Goal: Task Accomplishment & Management: Manage account settings

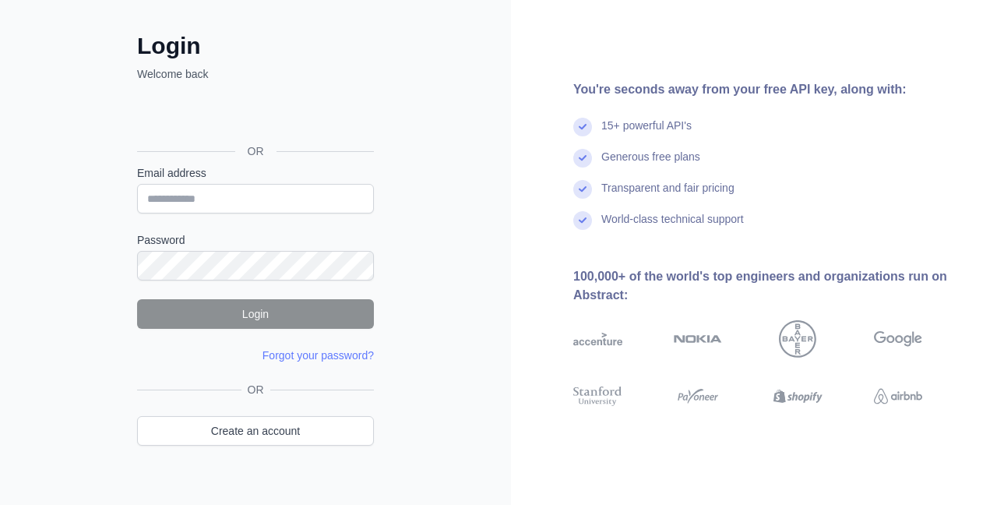
scroll to position [89, 0]
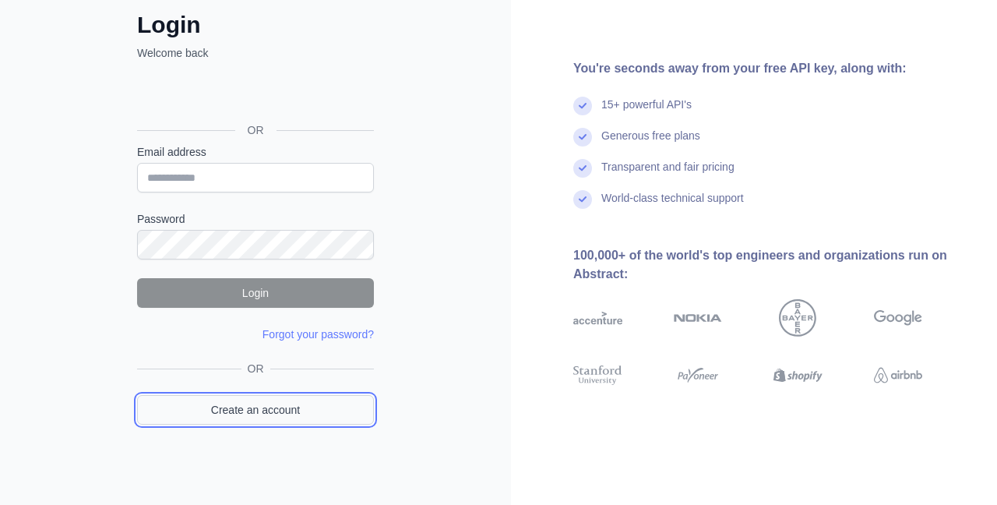
click at [254, 400] on link "Create an account" at bounding box center [255, 410] width 237 height 30
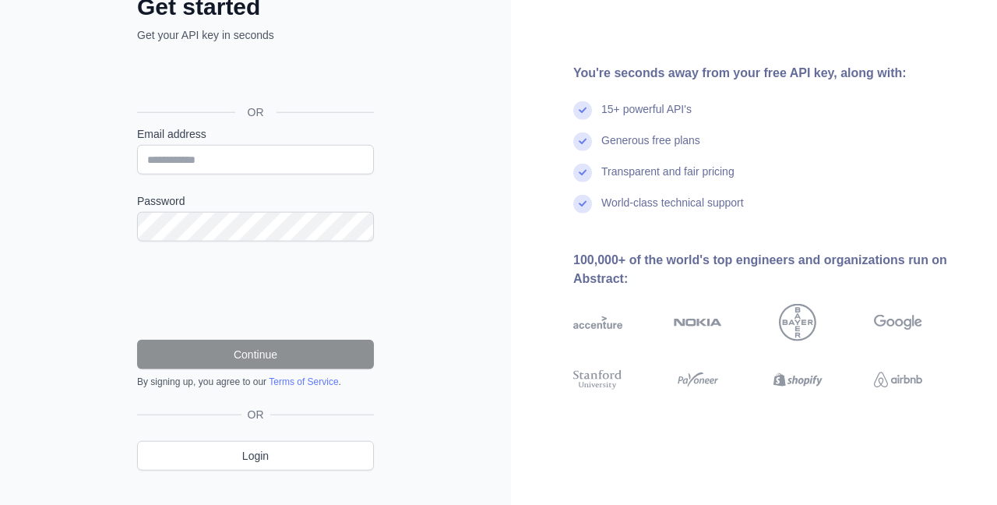
scroll to position [114, 0]
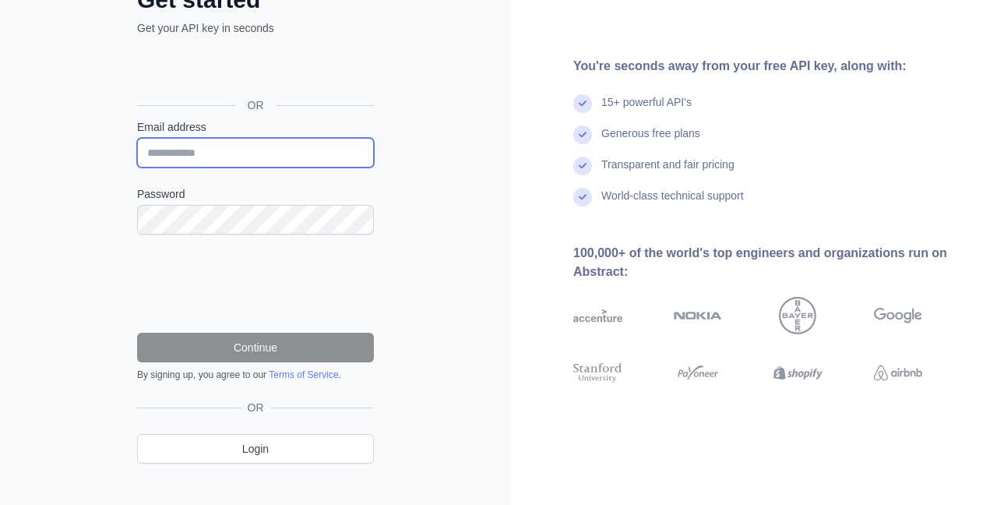
click at [167, 151] on input "Email address" at bounding box center [255, 153] width 237 height 30
paste input "**********"
type input "**********"
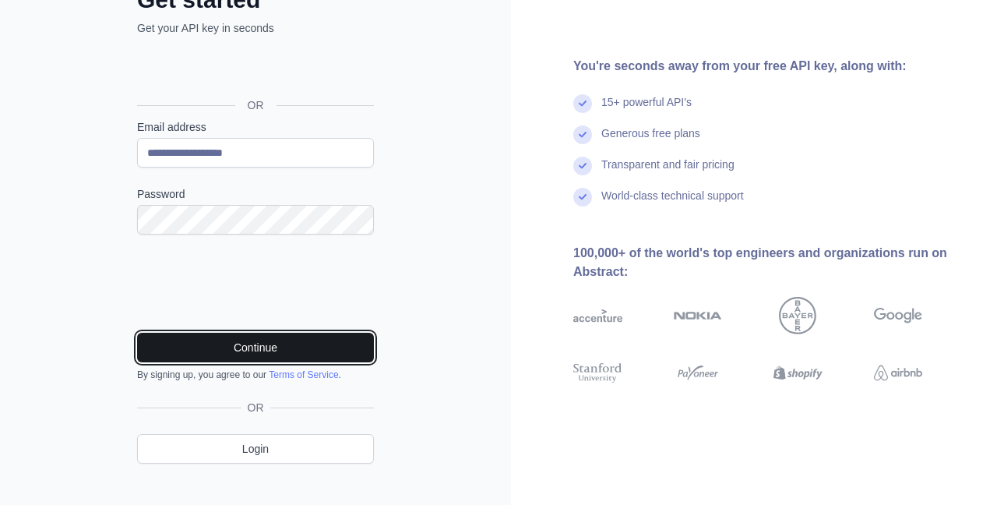
click at [289, 345] on button "Continue" at bounding box center [255, 348] width 237 height 30
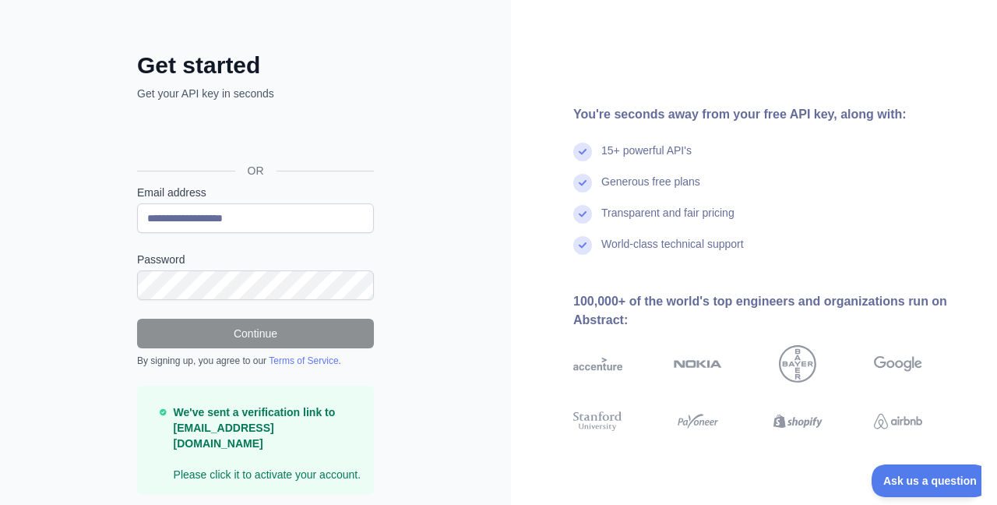
scroll to position [84, 0]
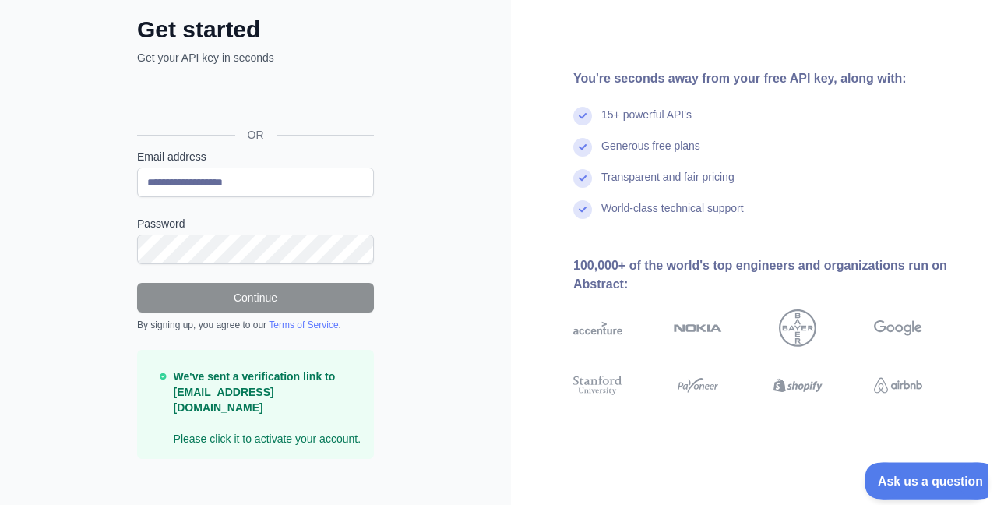
click at [931, 475] on span "Ask us a question" at bounding box center [922, 478] width 117 height 11
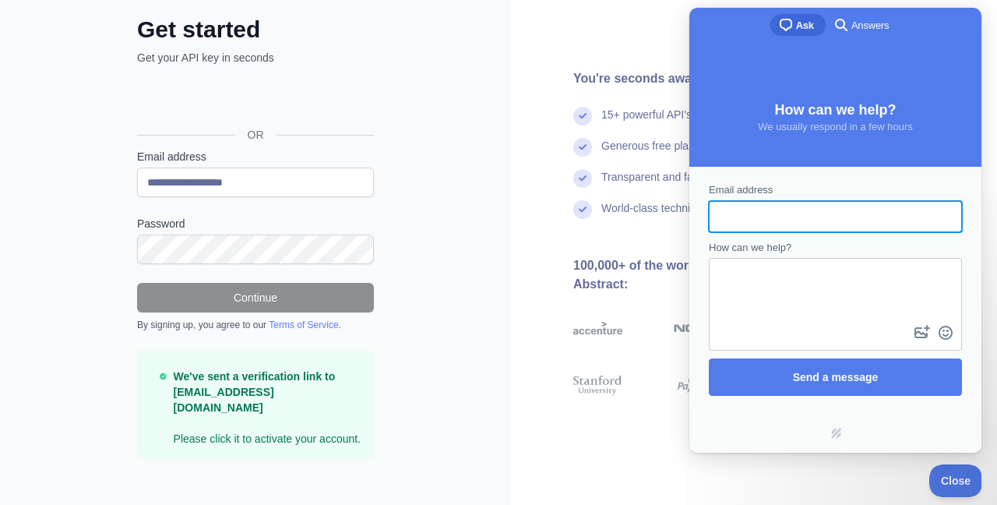
scroll to position [0, 0]
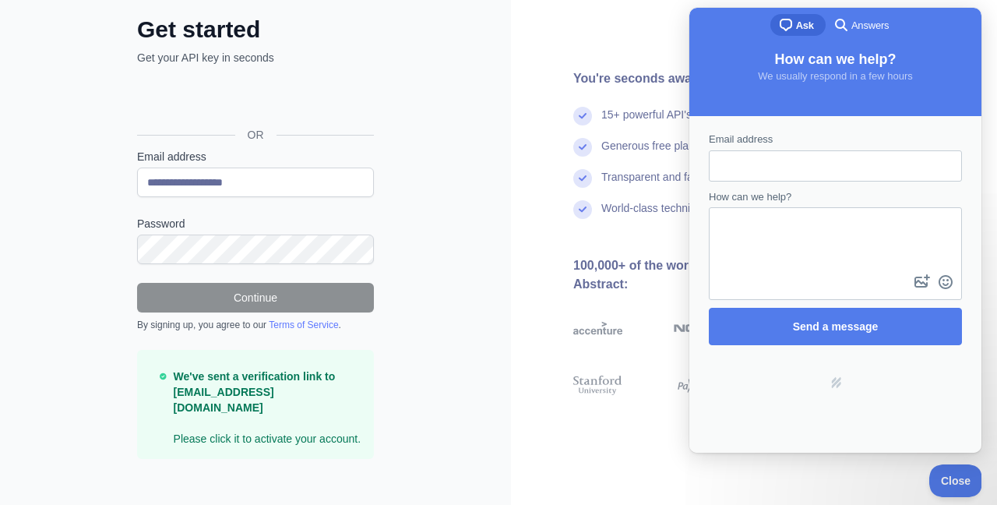
click at [488, 445] on div "**********" at bounding box center [255, 218] width 511 height 605
click at [475, 427] on div "**********" at bounding box center [255, 218] width 511 height 605
click at [947, 479] on span "Close" at bounding box center [951, 478] width 53 height 11
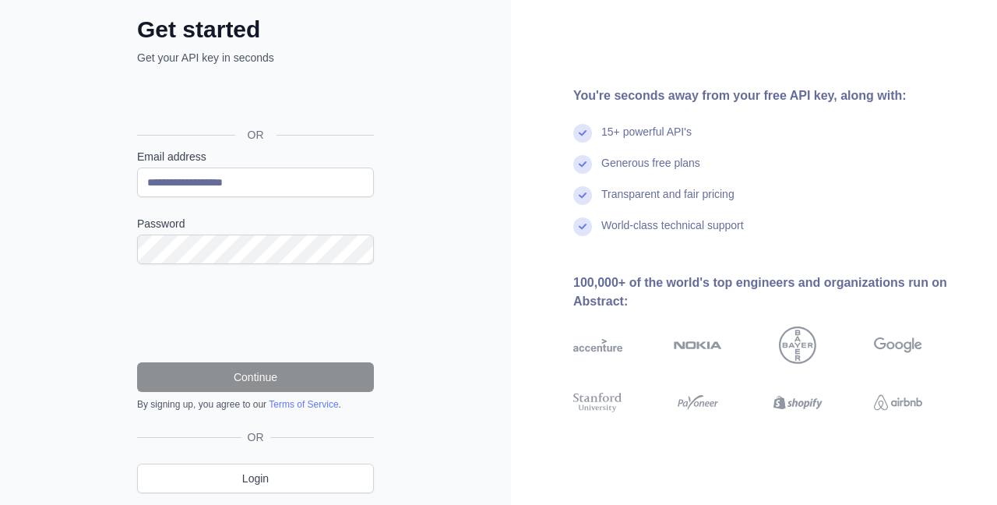
scroll to position [134, 0]
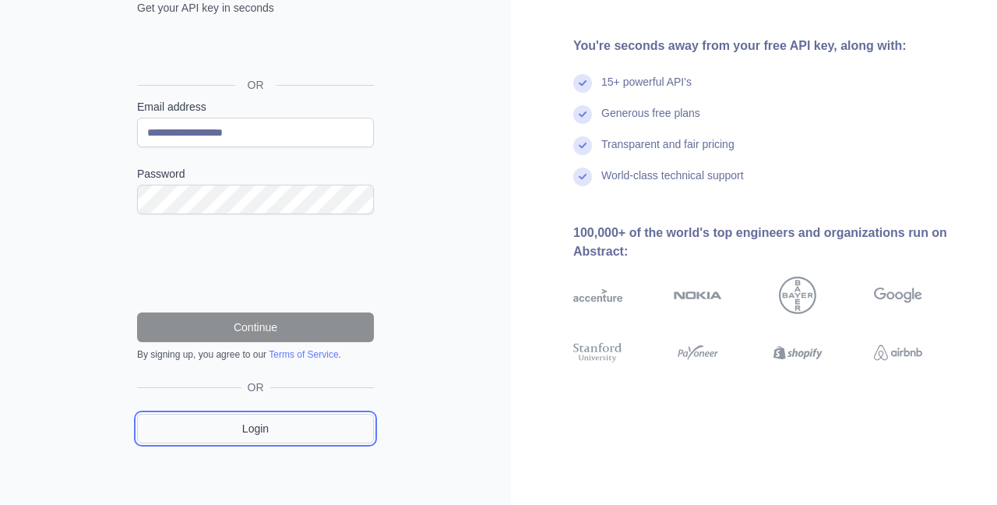
click at [242, 429] on link "Login" at bounding box center [255, 429] width 237 height 30
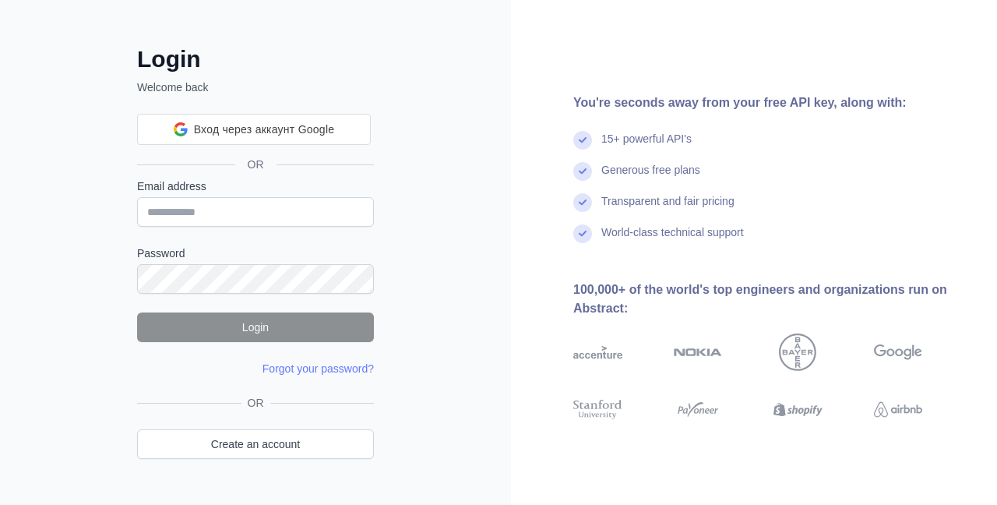
type input "**********"
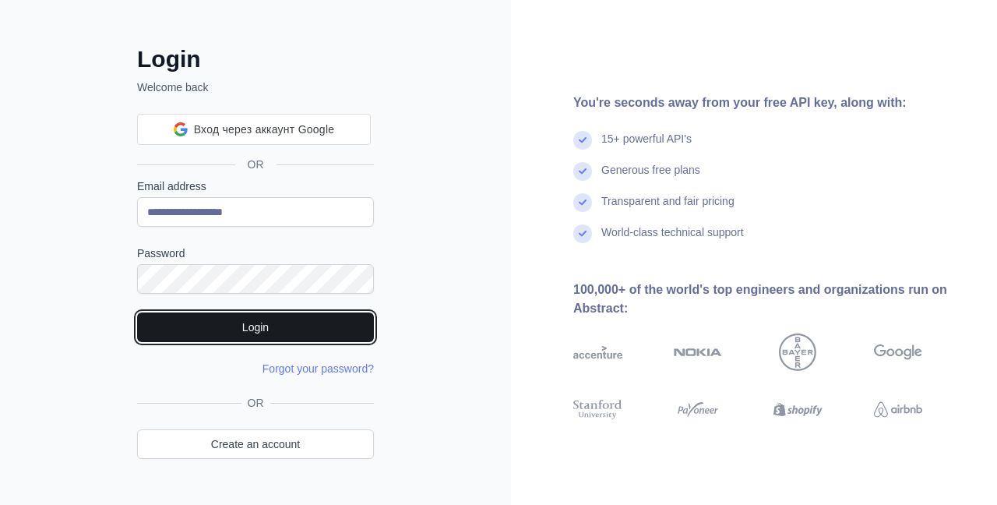
click at [250, 326] on button "Login" at bounding box center [255, 327] width 237 height 30
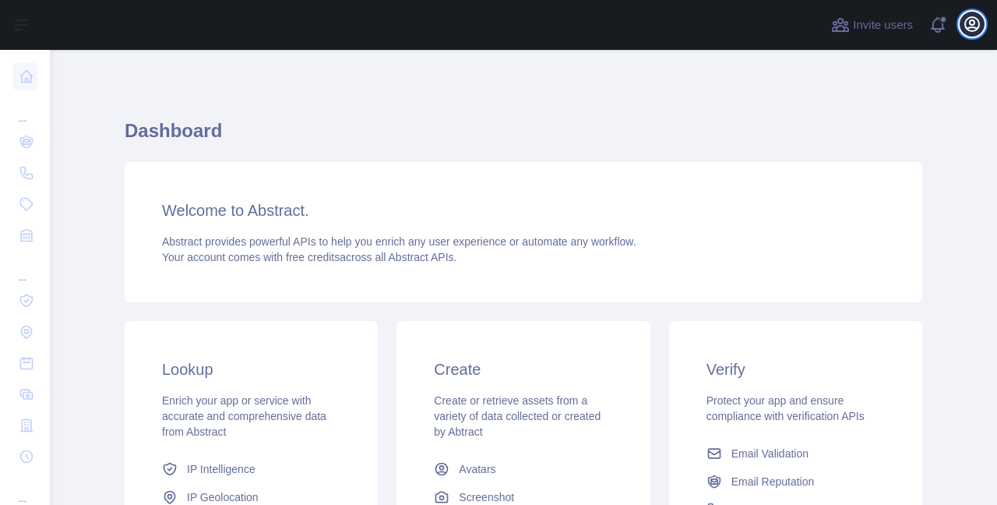
click at [970, 26] on icon "button" at bounding box center [972, 24] width 19 height 19
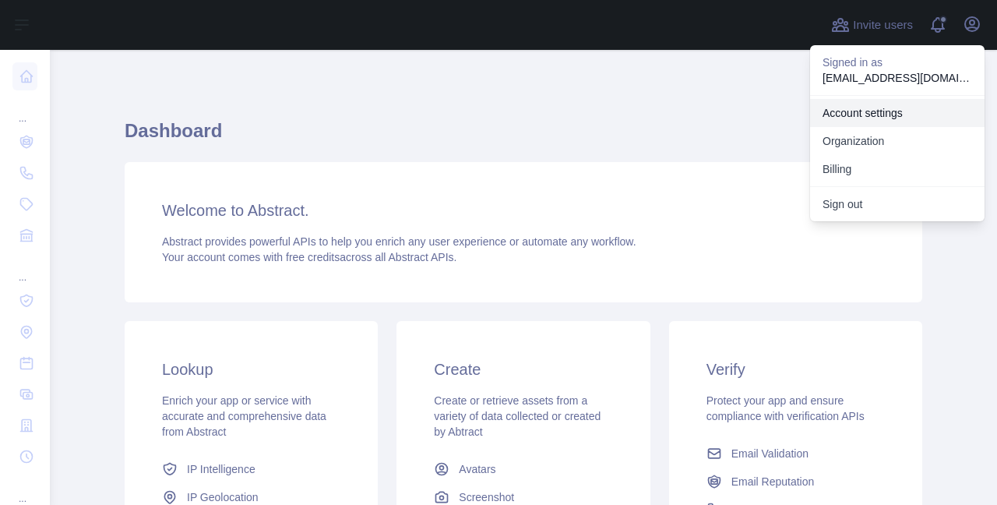
click at [880, 105] on link "Account settings" at bounding box center [897, 113] width 174 height 28
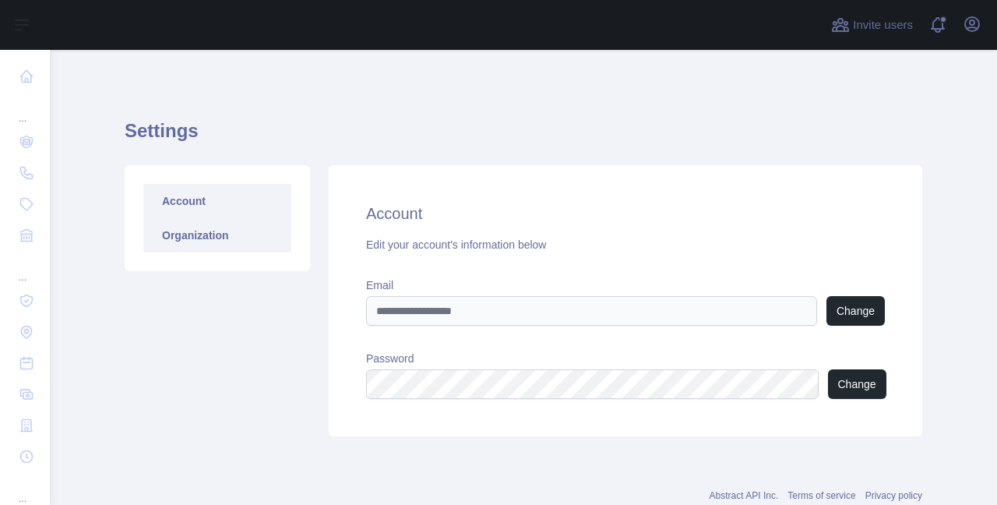
click at [203, 234] on link "Organization" at bounding box center [217, 235] width 148 height 34
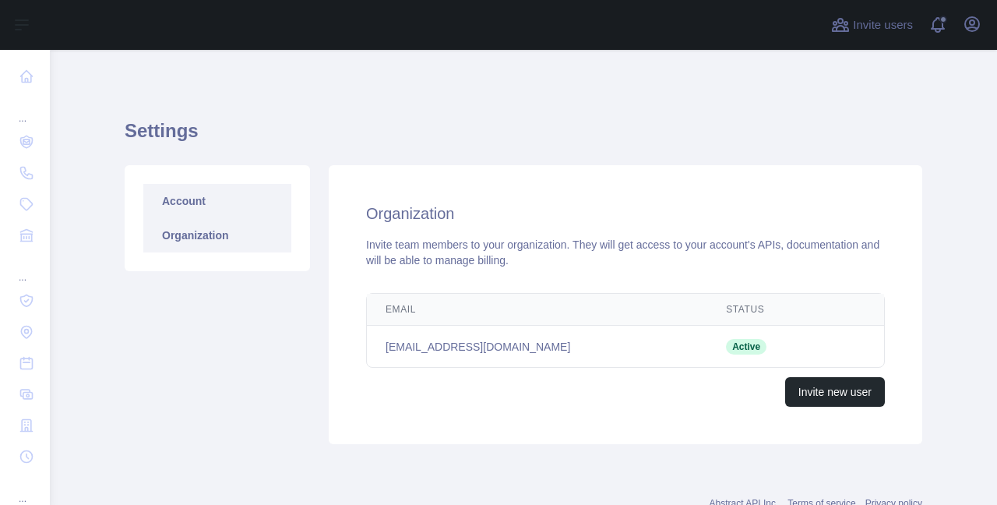
click at [217, 199] on link "Account" at bounding box center [217, 201] width 148 height 34
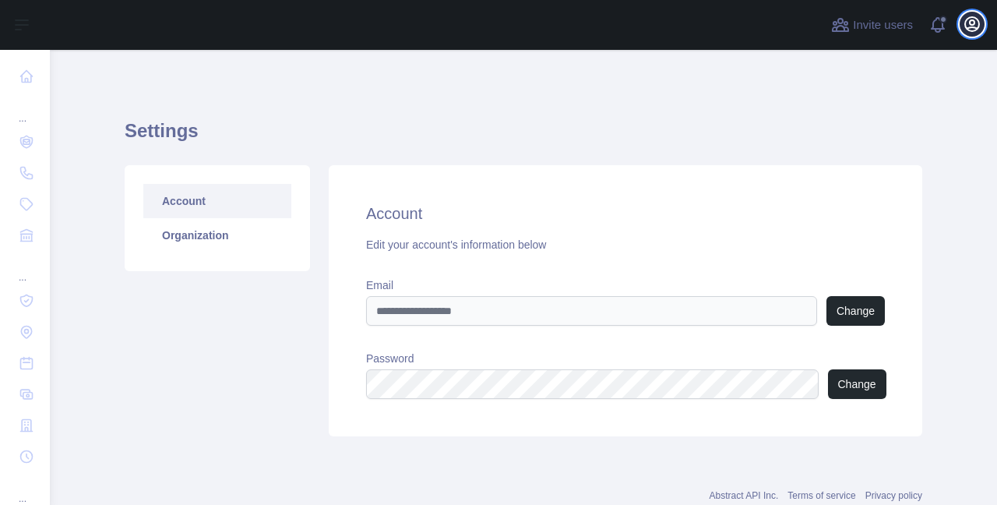
click at [967, 22] on icon "button" at bounding box center [972, 24] width 19 height 19
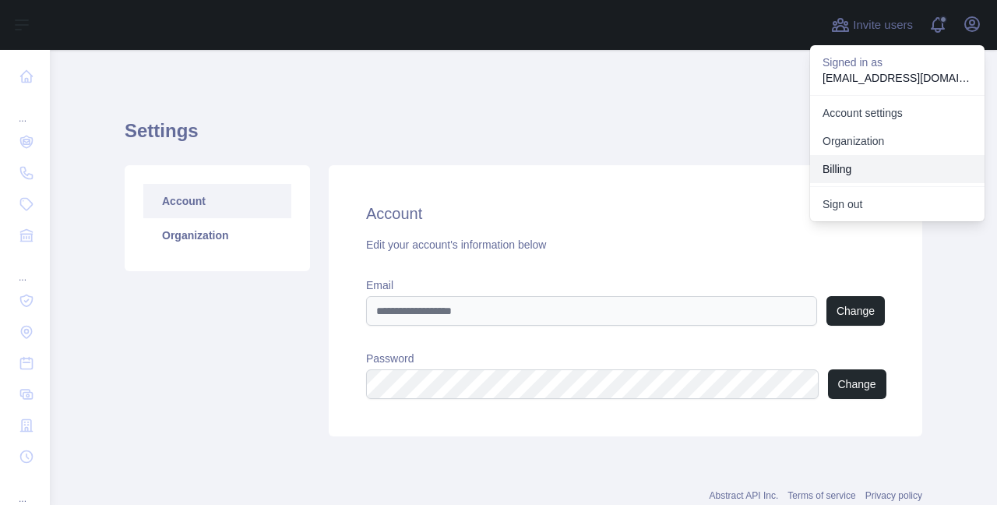
click at [840, 164] on button "Billing" at bounding box center [897, 169] width 174 height 28
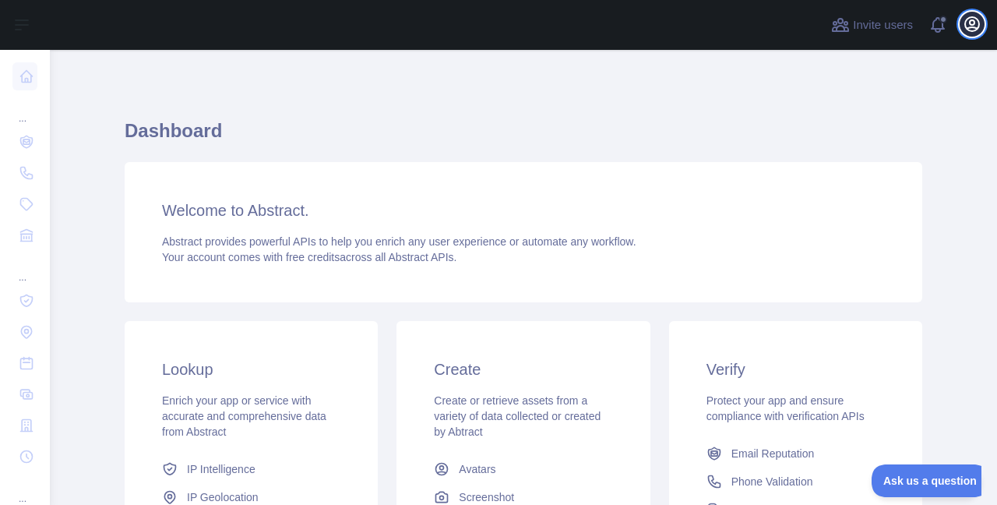
click at [967, 19] on icon "button" at bounding box center [972, 24] width 19 height 19
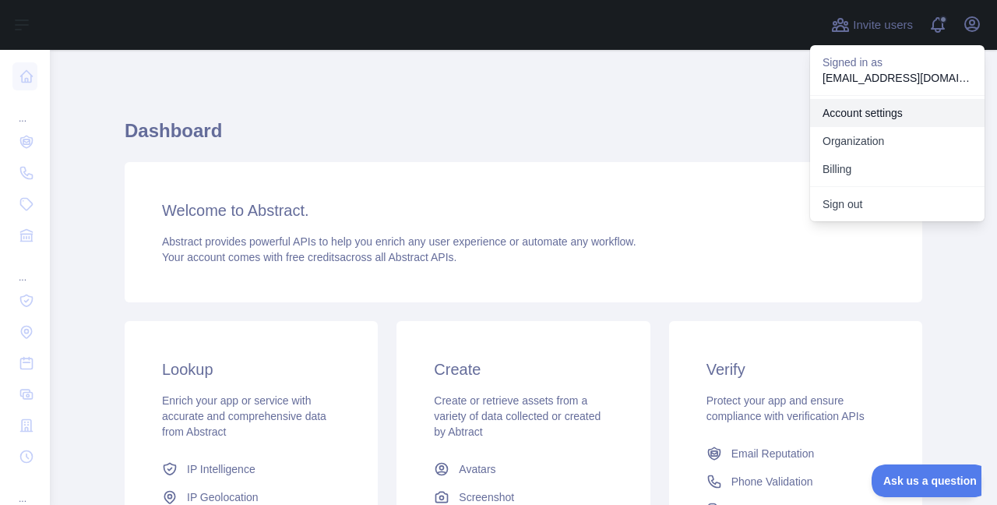
click at [828, 110] on link "Account settings" at bounding box center [897, 113] width 174 height 28
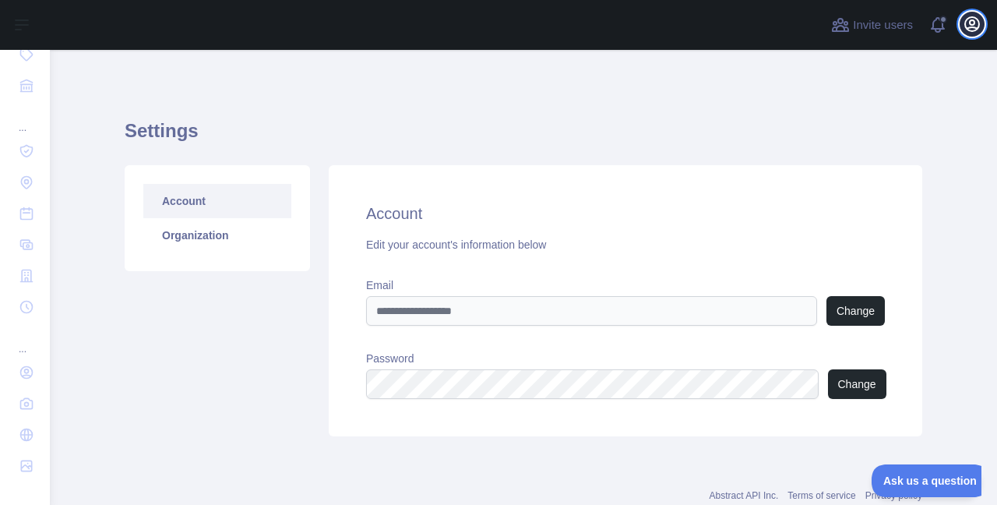
click at [970, 23] on icon "button" at bounding box center [972, 24] width 14 height 14
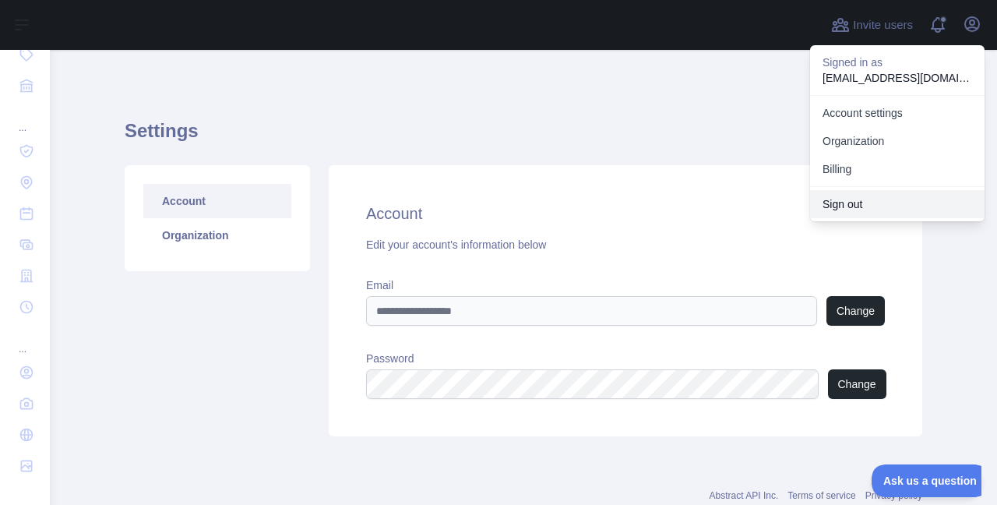
click at [868, 205] on button "Sign out" at bounding box center [897, 204] width 174 height 28
